Goal: Task Accomplishment & Management: Manage account settings

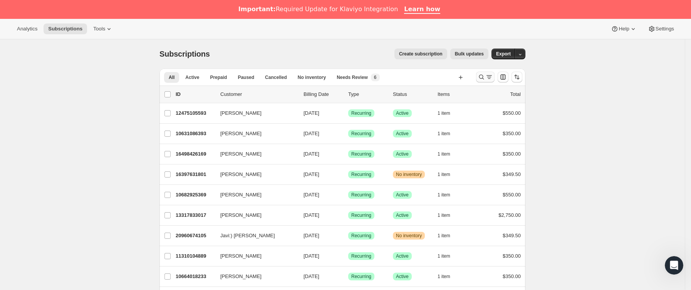
click at [484, 76] on icon "Buscar y filtrar resultados" at bounding box center [481, 77] width 5 height 5
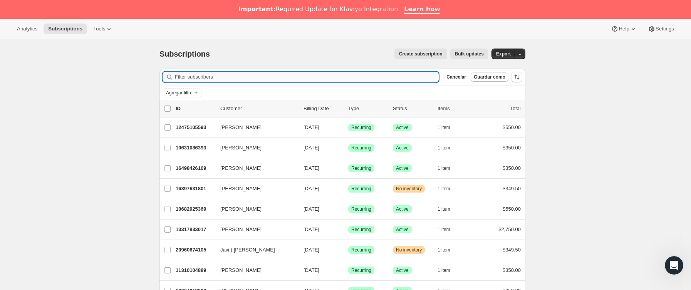
paste input "[EMAIL_ADDRESS][DOMAIN_NAME]"
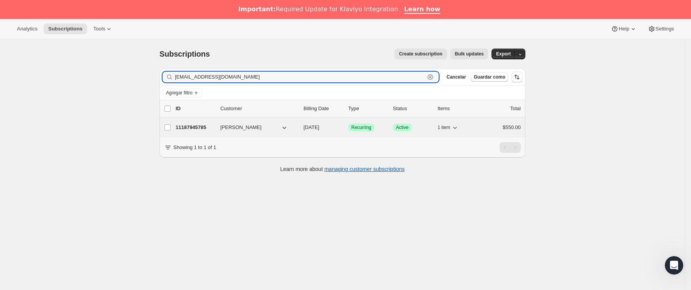
type input "[EMAIL_ADDRESS][DOMAIN_NAME]"
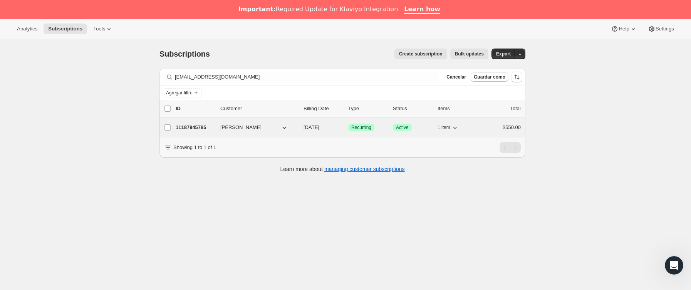
click at [213, 131] on p "11187945785" at bounding box center [195, 128] width 39 height 8
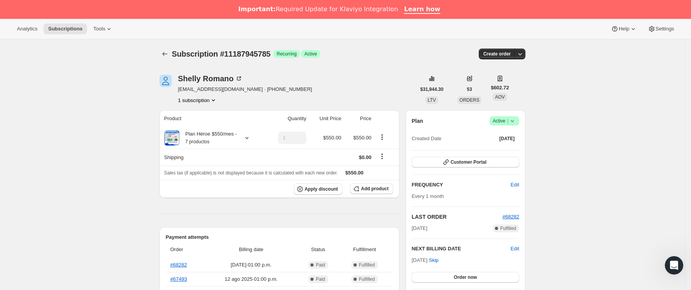
click at [513, 123] on icon at bounding box center [513, 121] width 8 height 8
click at [509, 147] on span "Cancel subscription" at bounding box center [508, 149] width 44 height 6
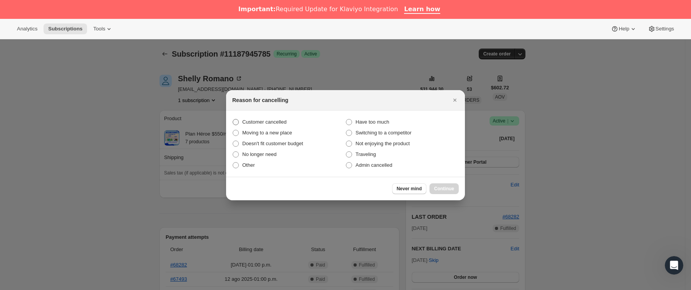
click at [271, 119] on span "Customer cancelled" at bounding box center [264, 122] width 44 height 6
click at [233, 119] on input "Customer cancelled" at bounding box center [233, 119] width 0 height 0
radio input "true"
click at [435, 186] on span "Continue" at bounding box center [444, 189] width 20 height 6
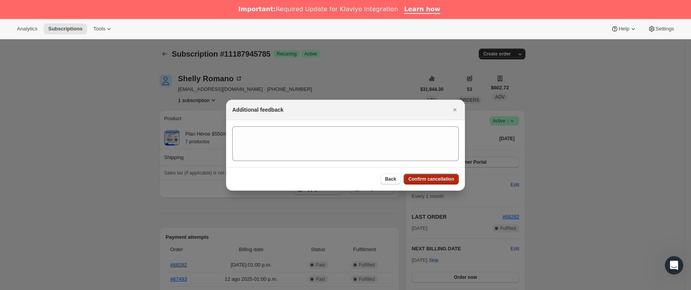
click at [435, 183] on button "Confirm cancellation" at bounding box center [431, 179] width 55 height 11
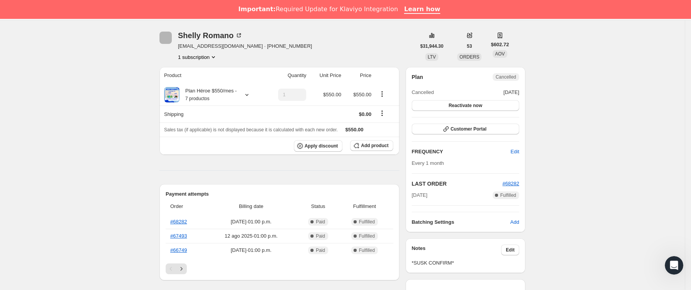
scroll to position [231, 0]
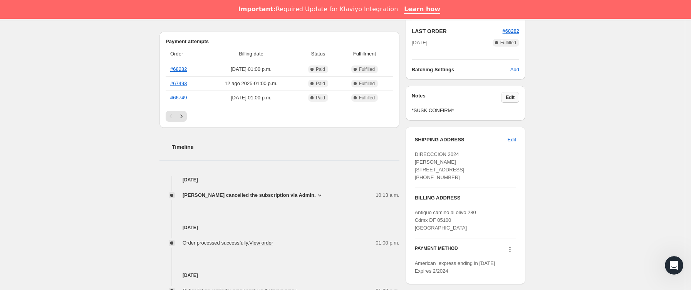
click at [515, 99] on span "Edit" at bounding box center [510, 97] width 9 height 6
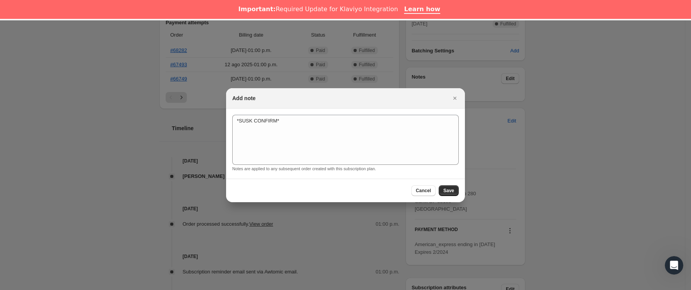
click at [309, 106] on div "Add note" at bounding box center [345, 98] width 239 height 20
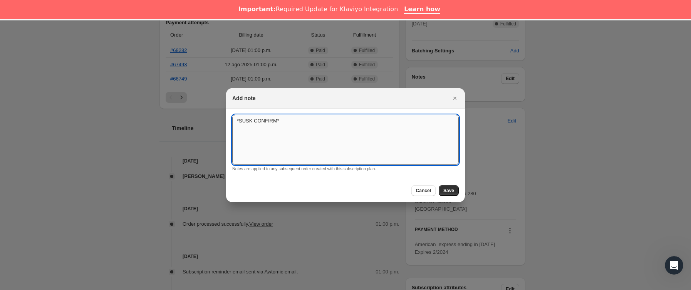
click at [315, 116] on textarea "*SUSK CONFIRM*" at bounding box center [345, 140] width 227 height 50
type textarea "*SUSK CONFIRM* ccanceló por publicación de [PERSON_NAME]"
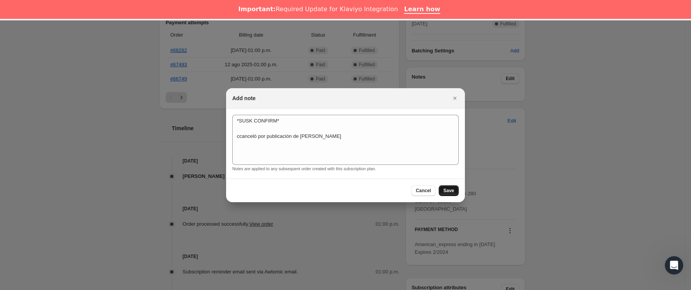
click at [450, 186] on button "Save" at bounding box center [449, 190] width 20 height 11
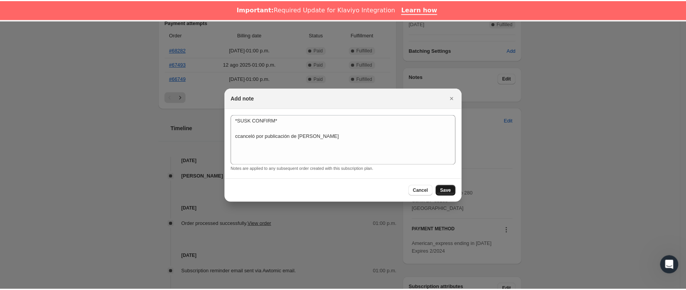
scroll to position [231, 0]
